Goal: Task Accomplishment & Management: Complete application form

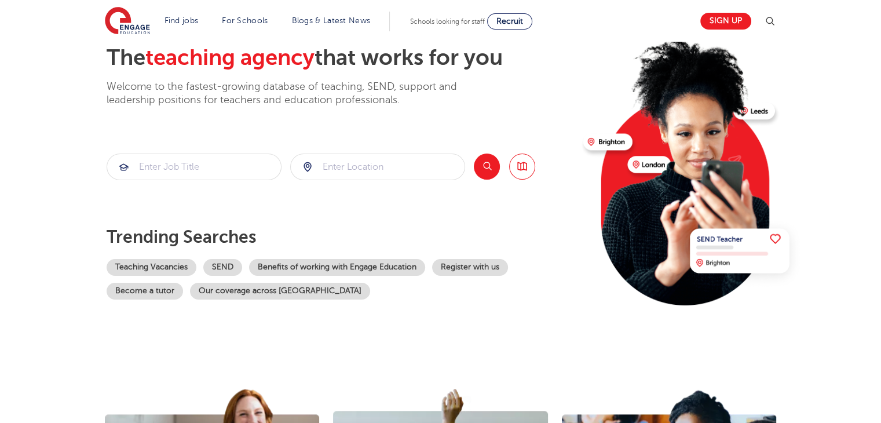
scroll to position [49, 0]
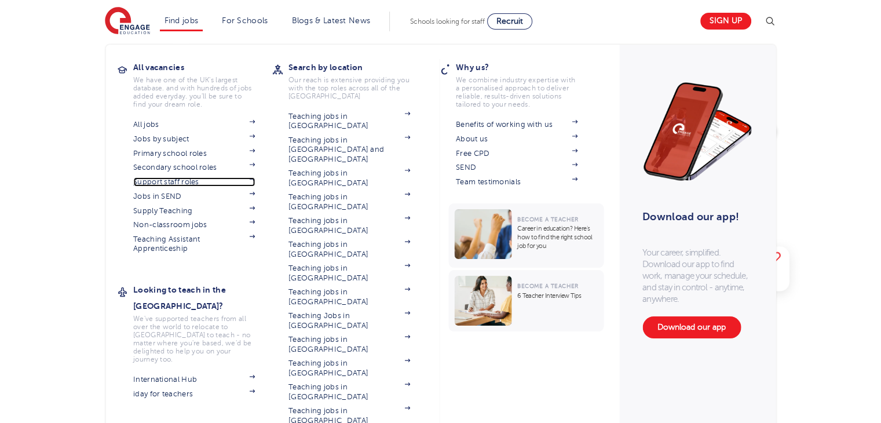
click at [182, 182] on link "Support staff roles" at bounding box center [194, 181] width 122 height 9
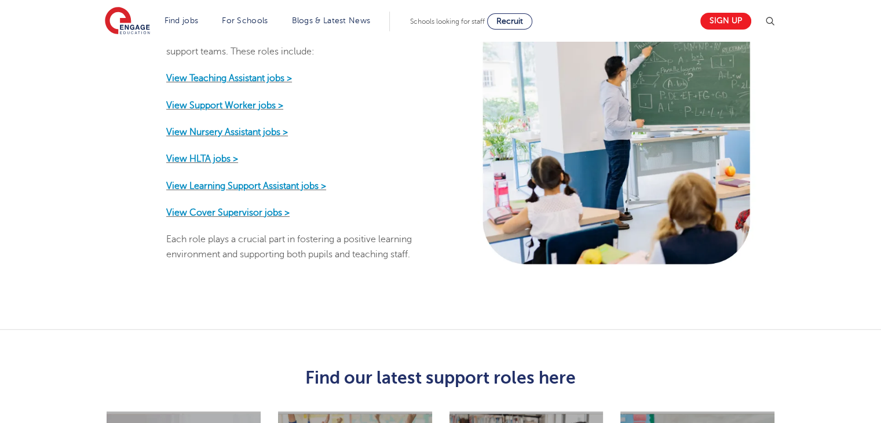
scroll to position [630, 0]
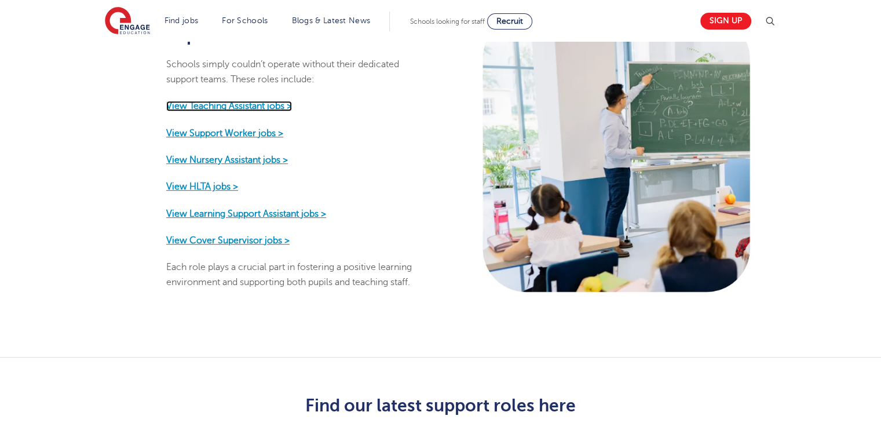
click at [226, 101] on strong "View Teaching Assistant jobs >" at bounding box center [229, 106] width 126 height 10
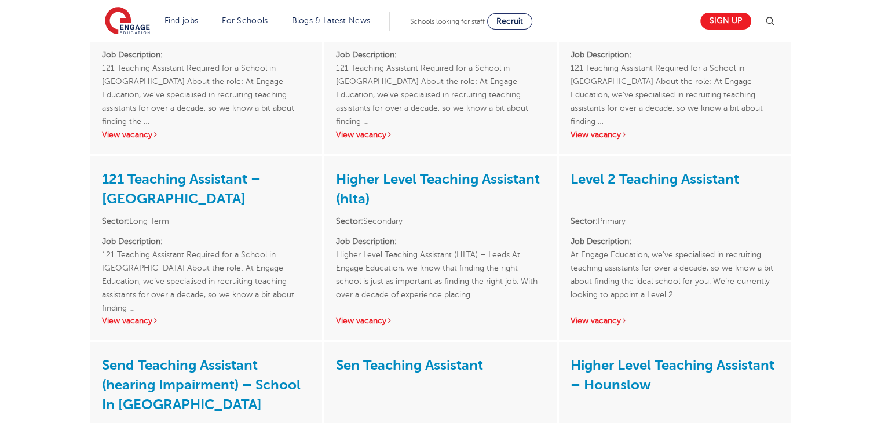
scroll to position [123, 0]
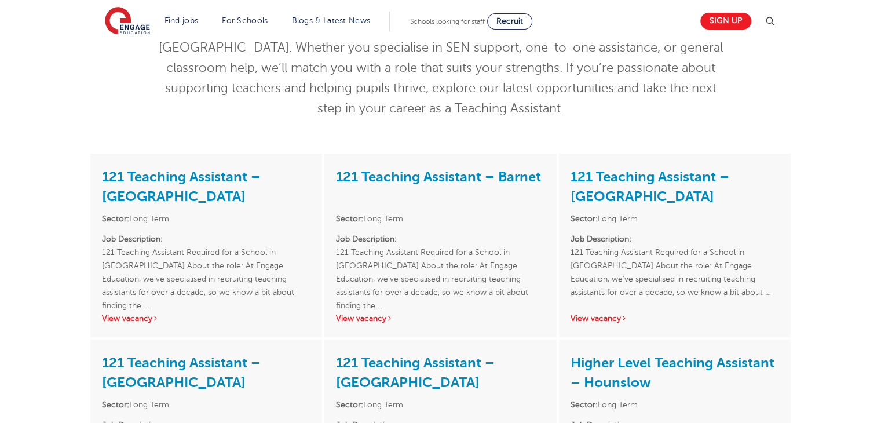
drag, startPoint x: 889, startPoint y: 120, endPoint x: 888, endPoint y: 115, distance: 5.8
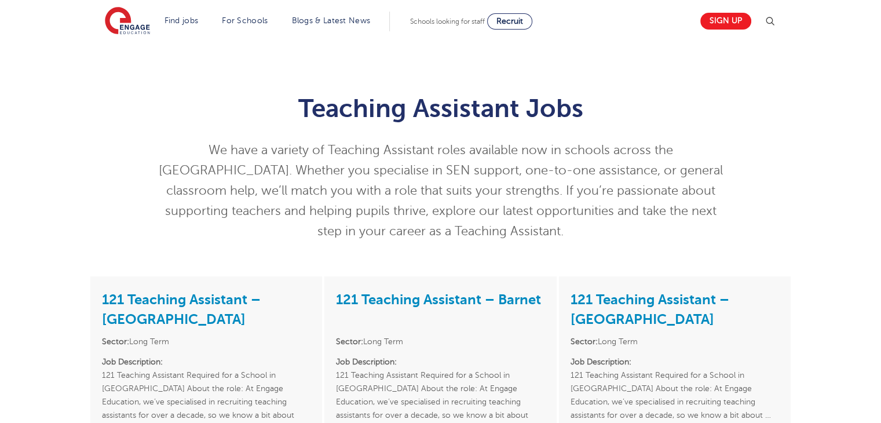
scroll to position [197, 0]
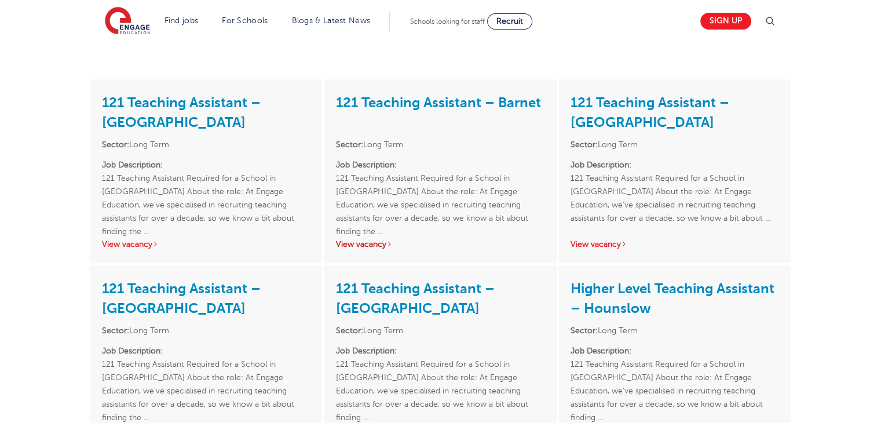
click at [380, 245] on link "View vacancy" at bounding box center [364, 244] width 57 height 9
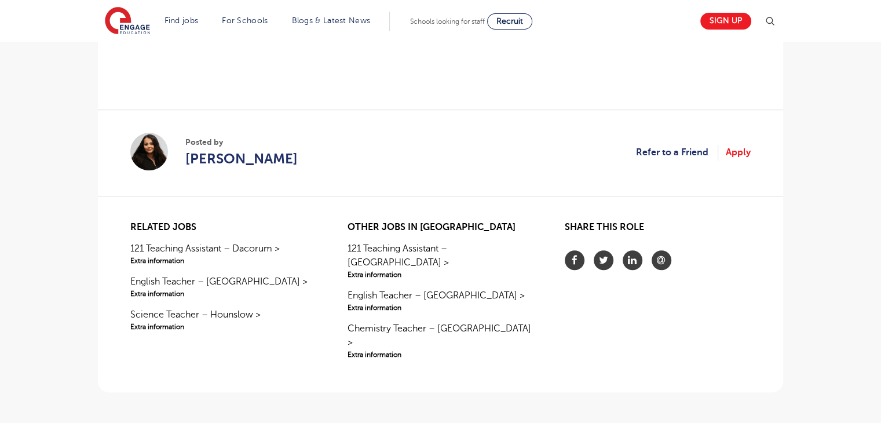
scroll to position [945, 0]
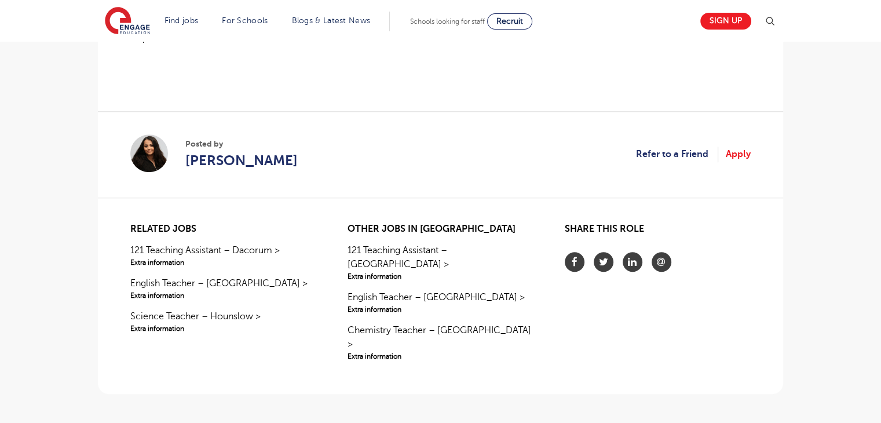
click at [741, 156] on link "Apply" at bounding box center [738, 154] width 25 height 15
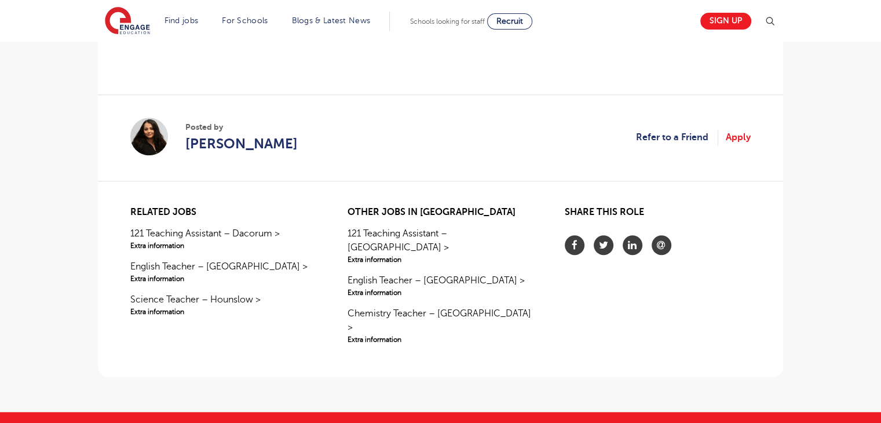
scroll to position [1209, 0]
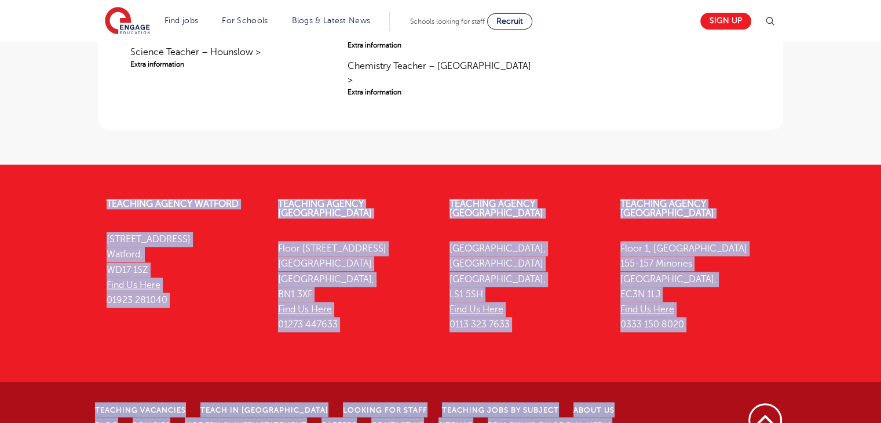
drag, startPoint x: 864, startPoint y: 313, endPoint x: 887, endPoint y: 434, distance: 123.8
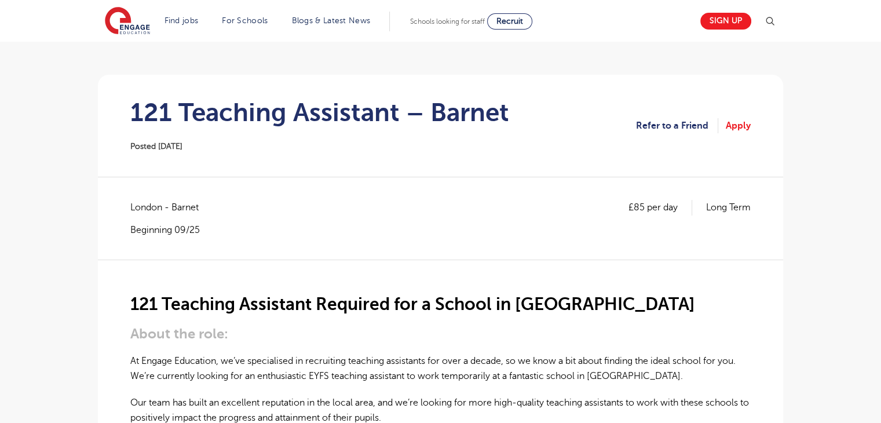
scroll to position [0, 0]
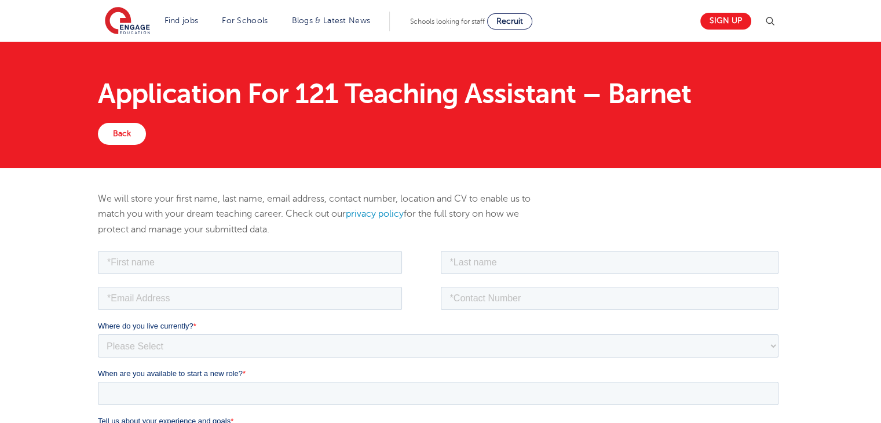
drag, startPoint x: 770, startPoint y: 14, endPoint x: 755, endPoint y: 21, distance: 16.8
click at [755, 21] on div "Sign up" at bounding box center [734, 21] width 83 height 23
